Goal: Information Seeking & Learning: Learn about a topic

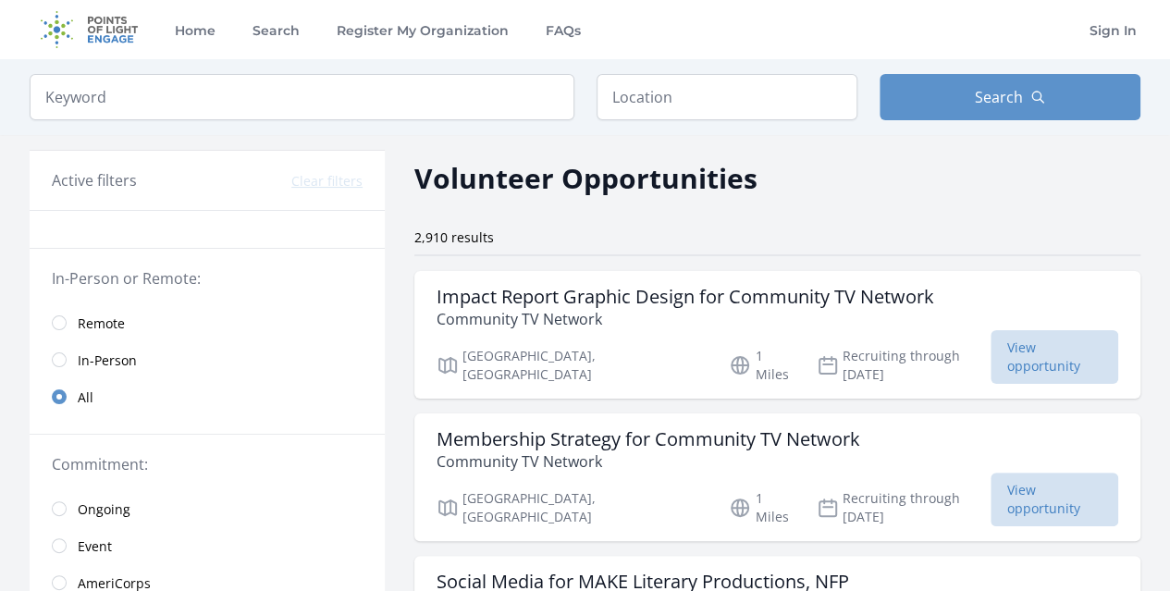
click at [80, 330] on span "Remote" at bounding box center [101, 323] width 47 height 18
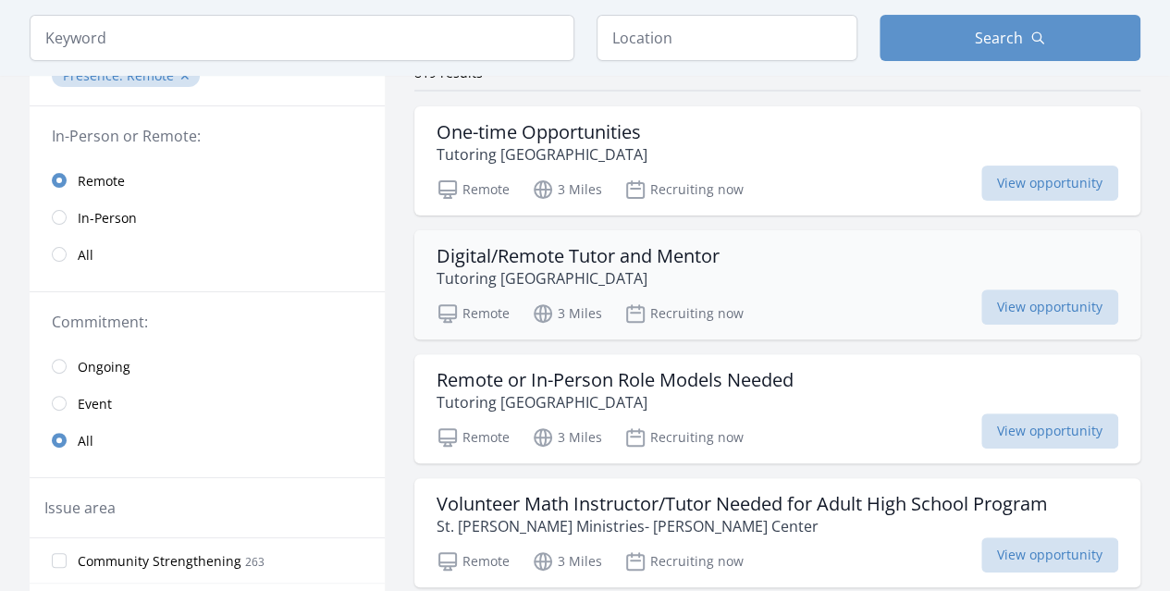
scroll to position [277, 0]
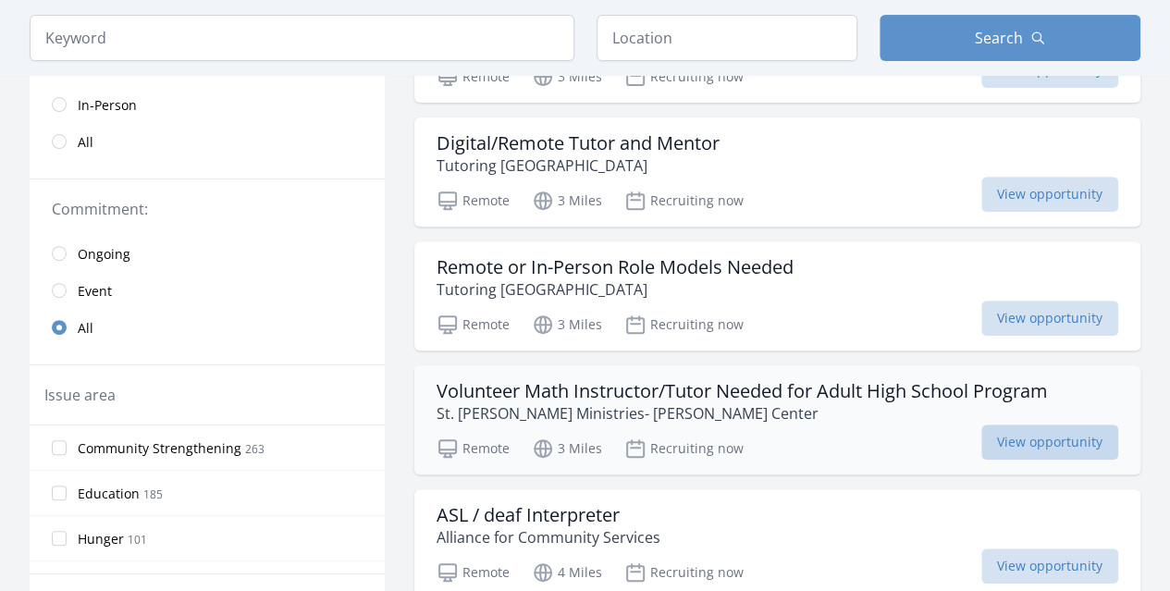
click at [1032, 436] on span "View opportunity" at bounding box center [1049, 442] width 137 height 35
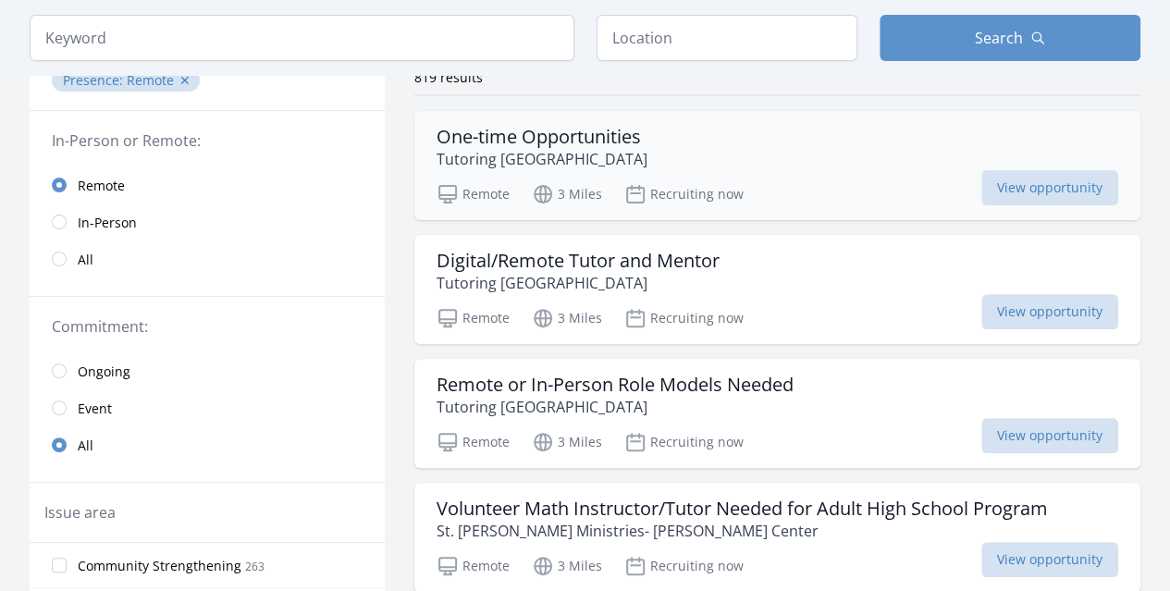
scroll to position [92, 0]
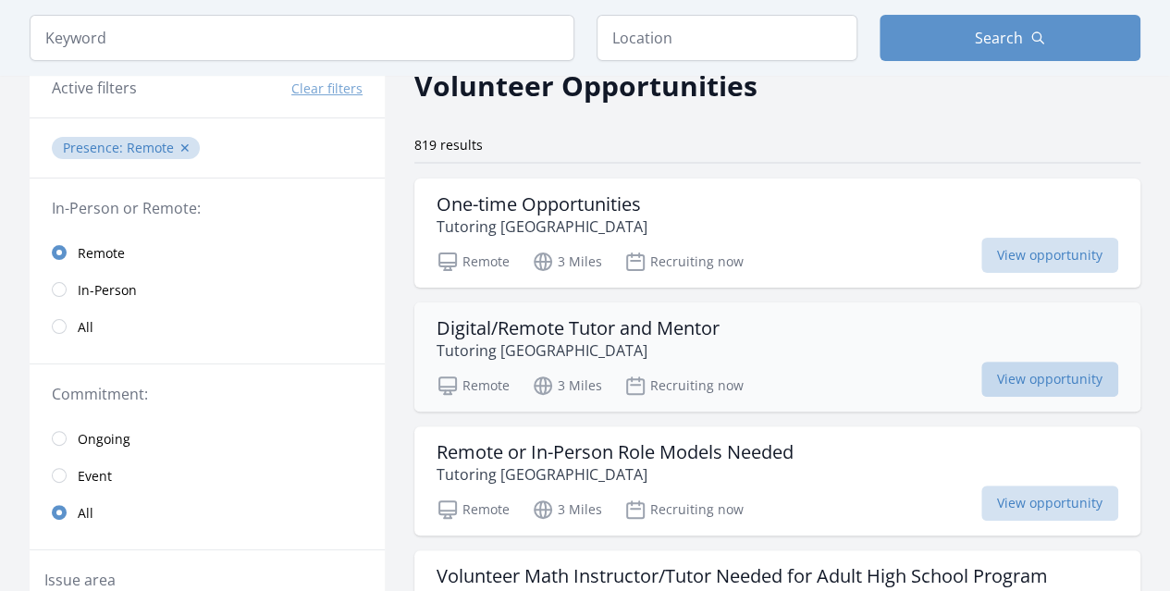
click at [1047, 376] on span "View opportunity" at bounding box center [1049, 379] width 137 height 35
click at [87, 441] on span "Ongoing" at bounding box center [104, 439] width 53 height 18
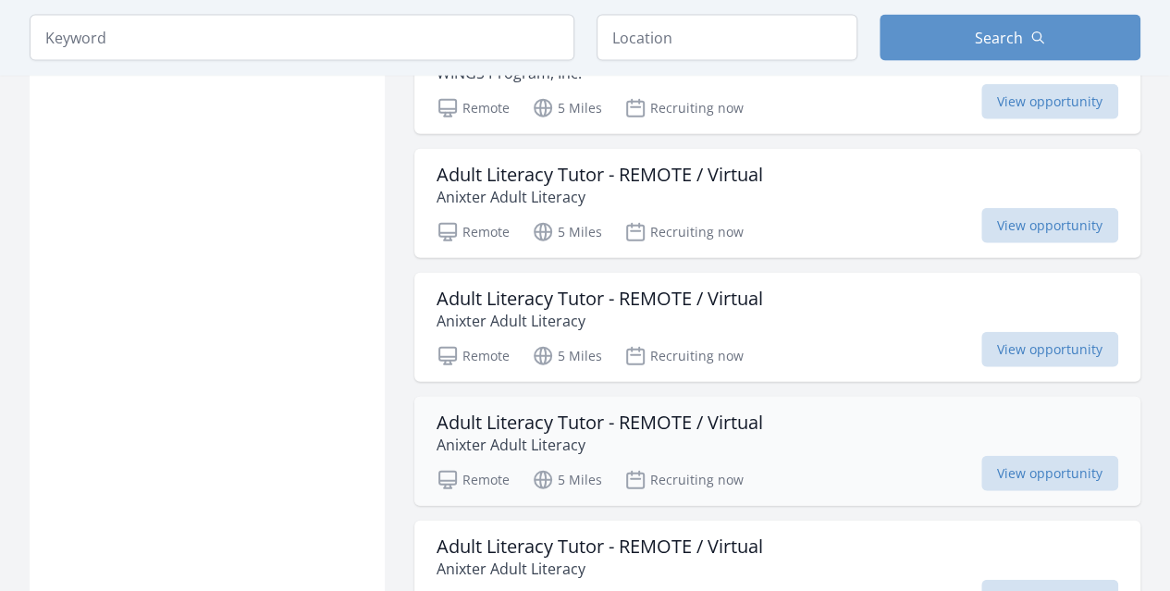
scroll to position [2220, 0]
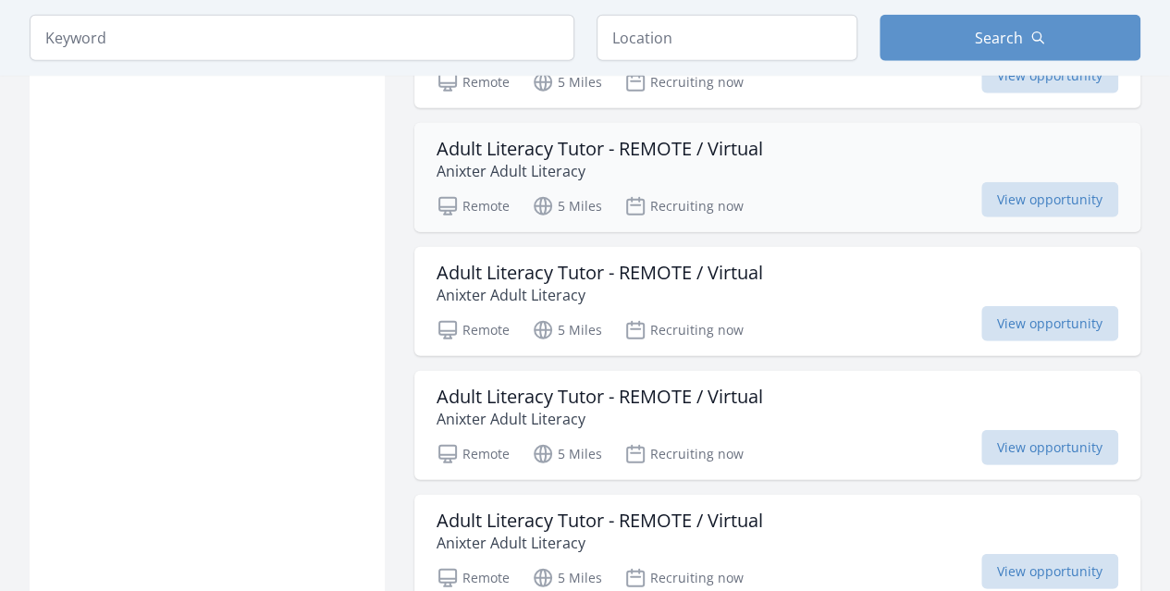
scroll to position [2405, 0]
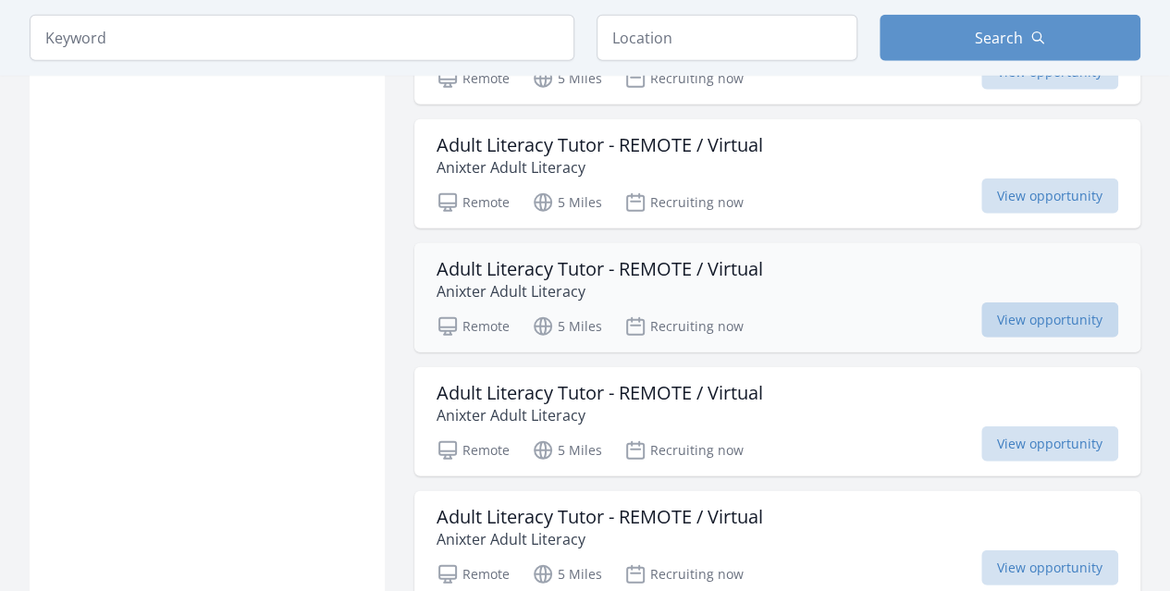
click at [1086, 316] on span "View opportunity" at bounding box center [1049, 319] width 137 height 35
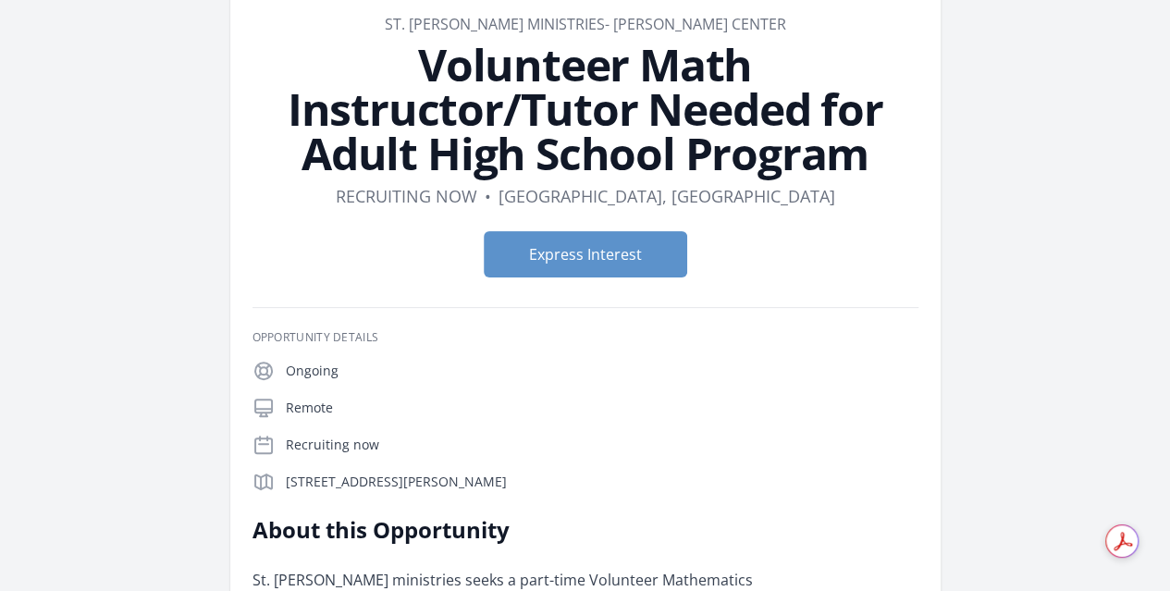
scroll to position [185, 0]
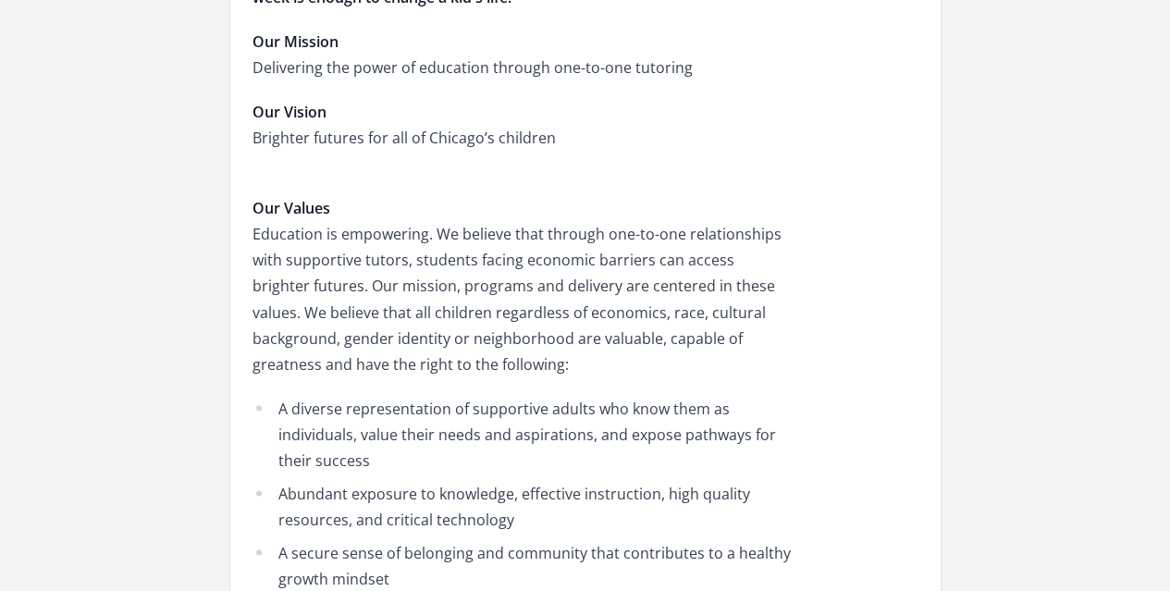
scroll to position [1572, 0]
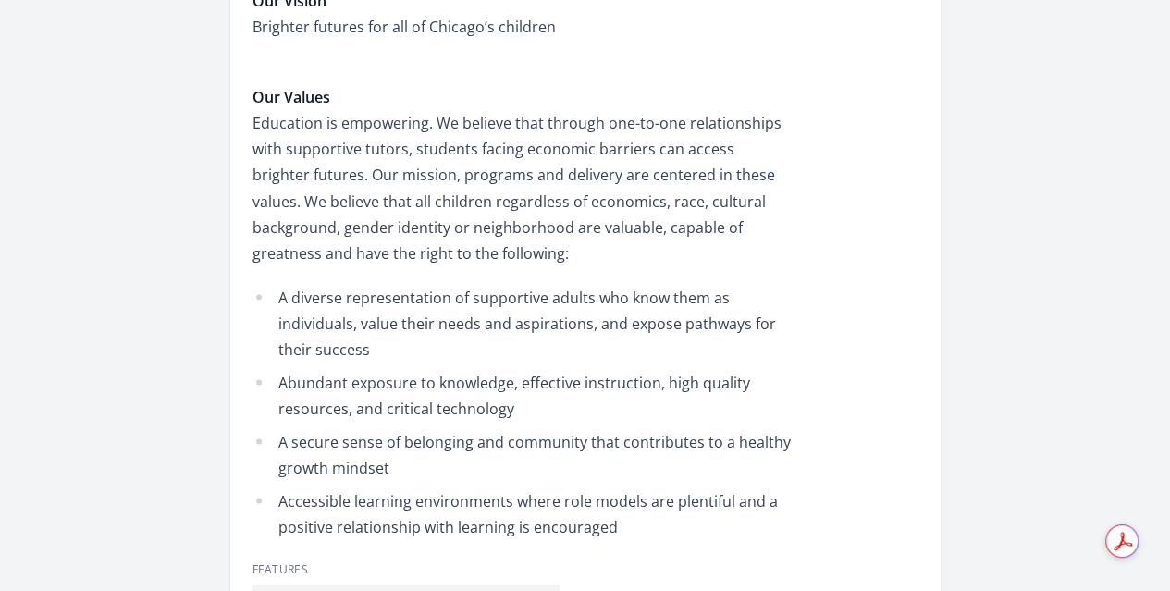
click at [0, 0] on span "[GEOGRAPHIC_DATA], [GEOGRAPHIC_DATA]" at bounding box center [0, 0] width 0 height 0
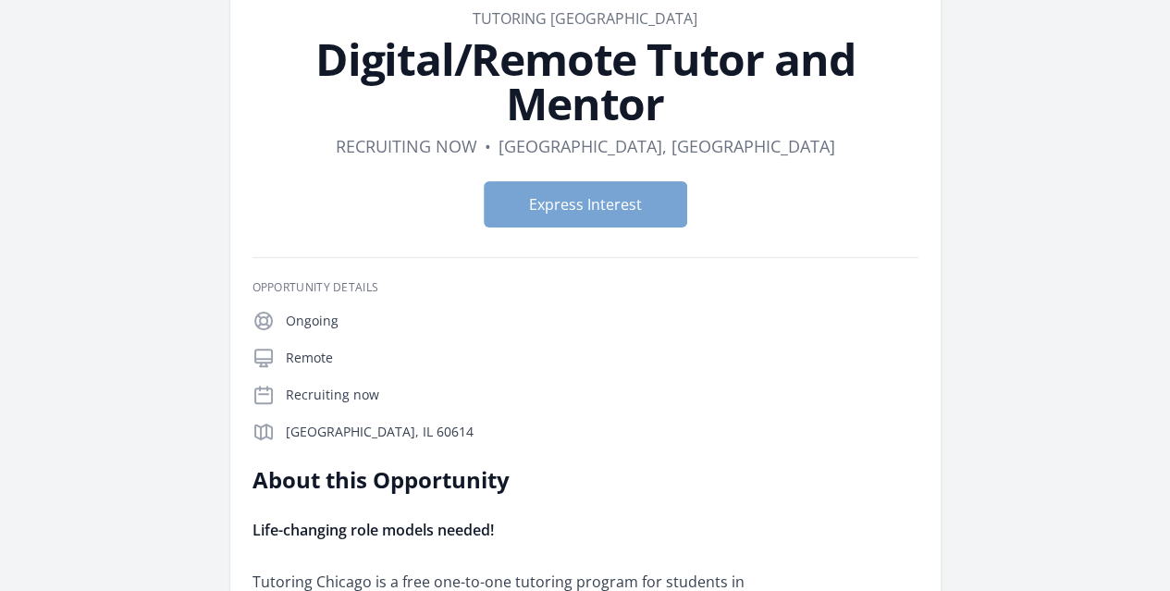
scroll to position [0, 0]
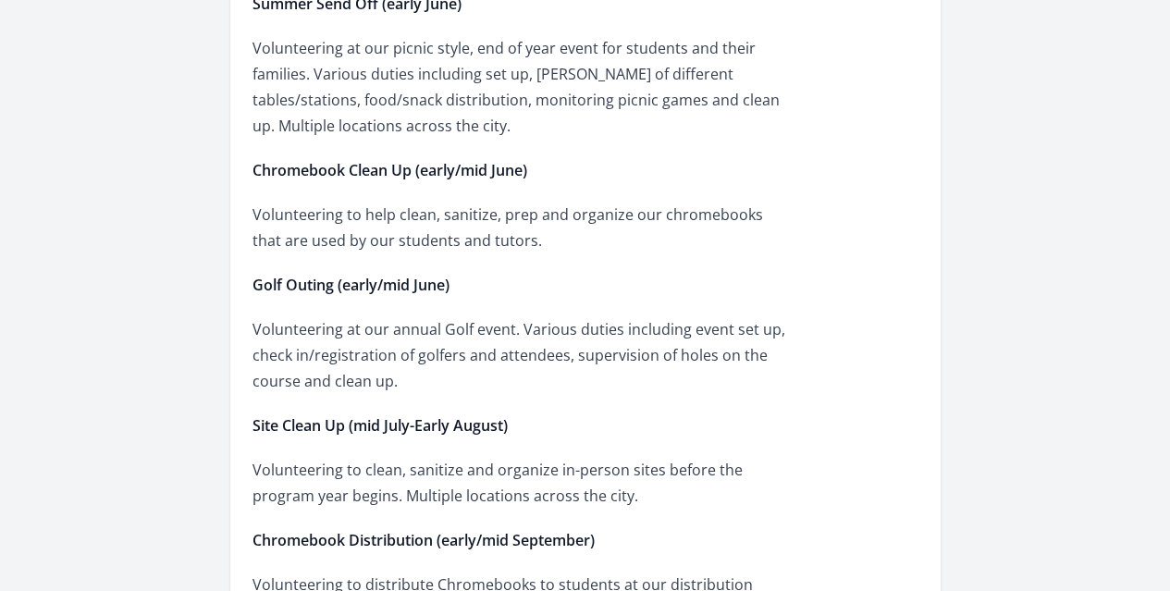
scroll to position [277, 0]
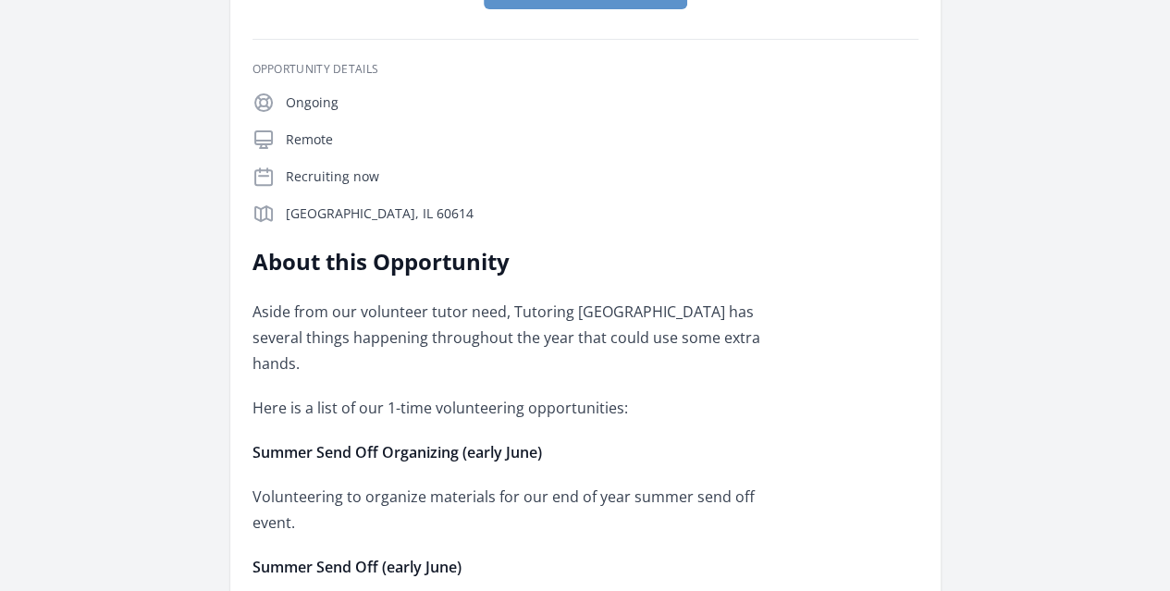
click at [286, 149] on p "Remote" at bounding box center [602, 139] width 633 height 18
click at [252, 142] on icon at bounding box center [263, 140] width 22 height 22
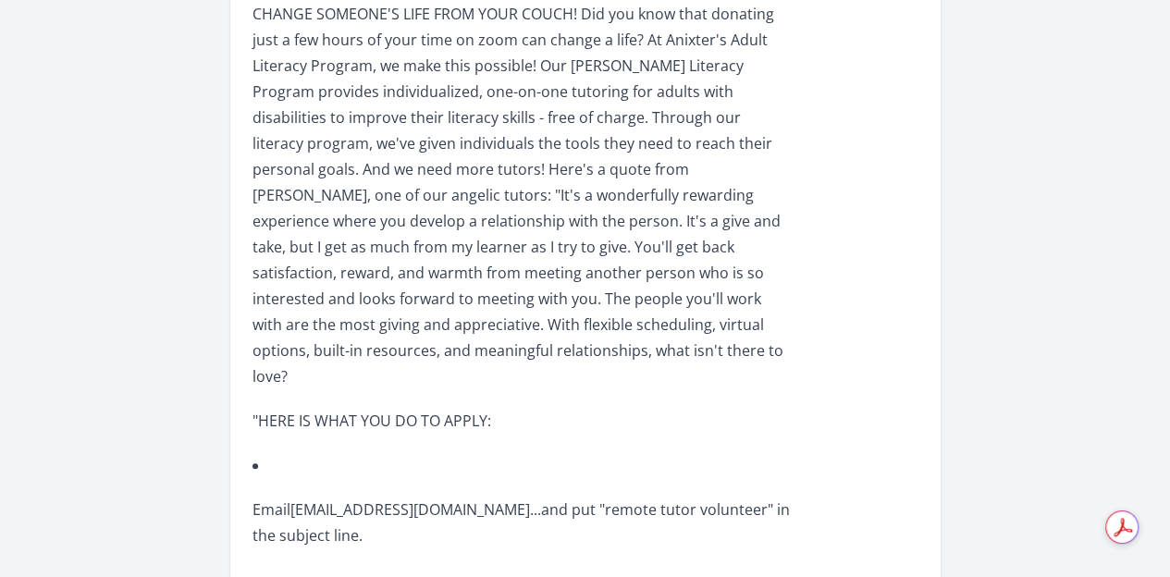
scroll to position [647, 0]
